Goal: Task Accomplishment & Management: Use online tool/utility

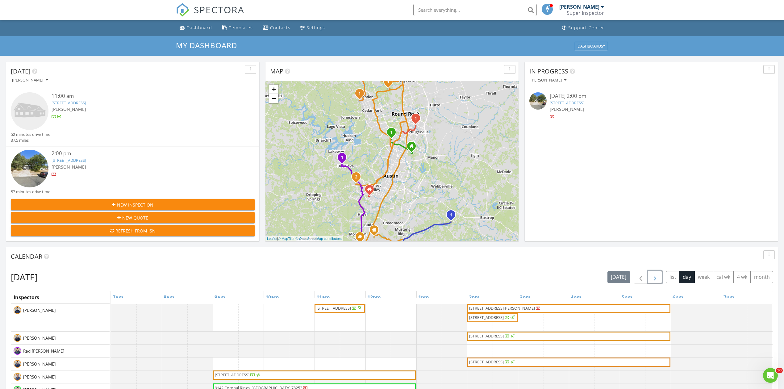
click at [656, 278] on span "button" at bounding box center [654, 277] width 7 height 7
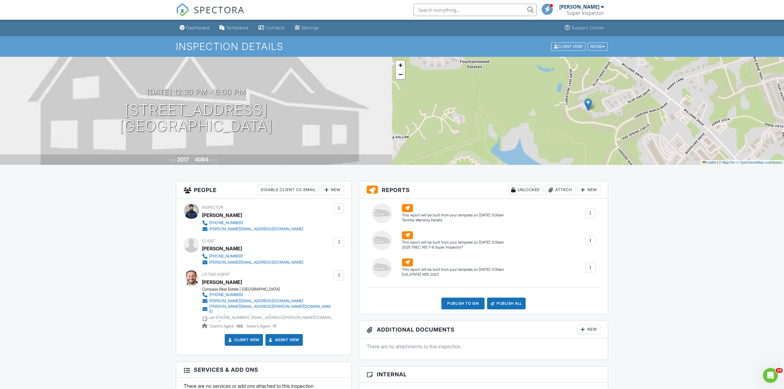
click at [589, 214] on div at bounding box center [591, 213] width 6 height 6
click at [576, 227] on li "Build Now" at bounding box center [578, 230] width 35 height 15
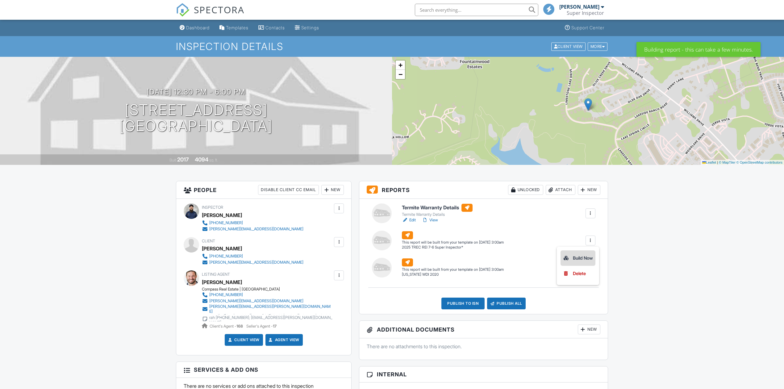
click at [580, 253] on li "Build Now" at bounding box center [578, 257] width 35 height 15
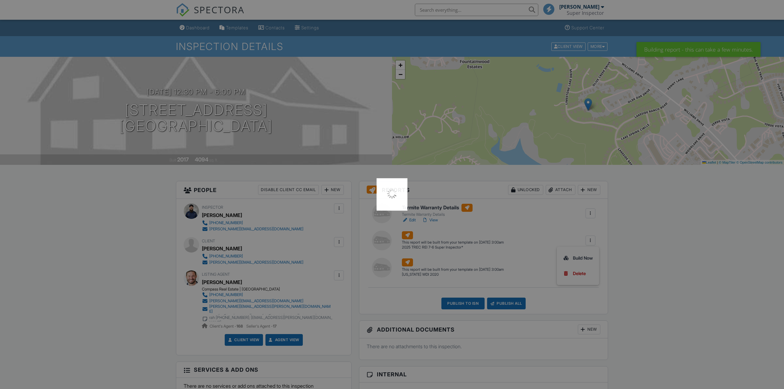
click at [580, 255] on div at bounding box center [392, 194] width 784 height 389
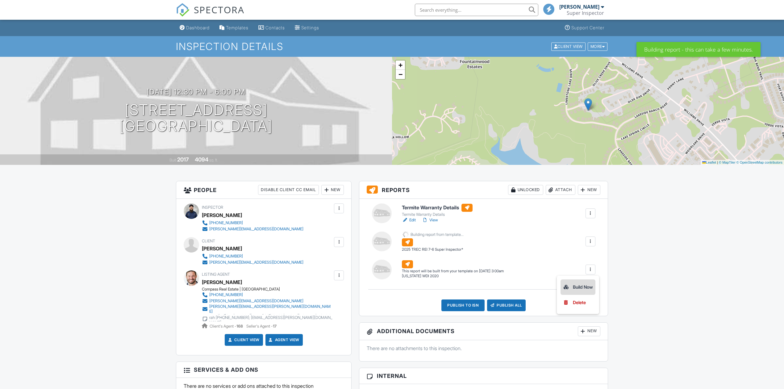
click at [573, 287] on div "Build Now" at bounding box center [578, 286] width 30 height 7
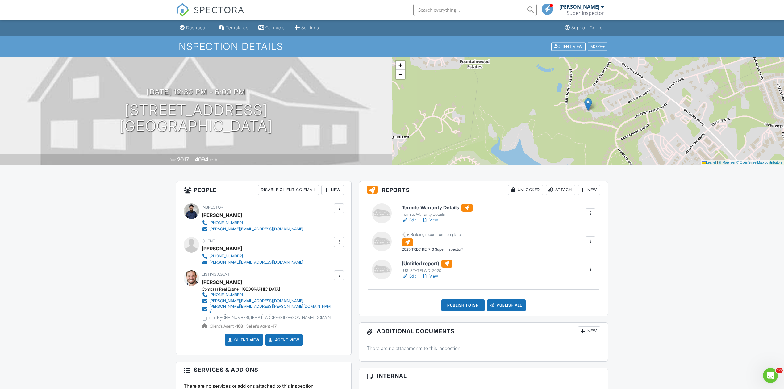
click at [412, 277] on link "Edit" at bounding box center [409, 276] width 14 height 6
